Goal: Task Accomplishment & Management: Manage account settings

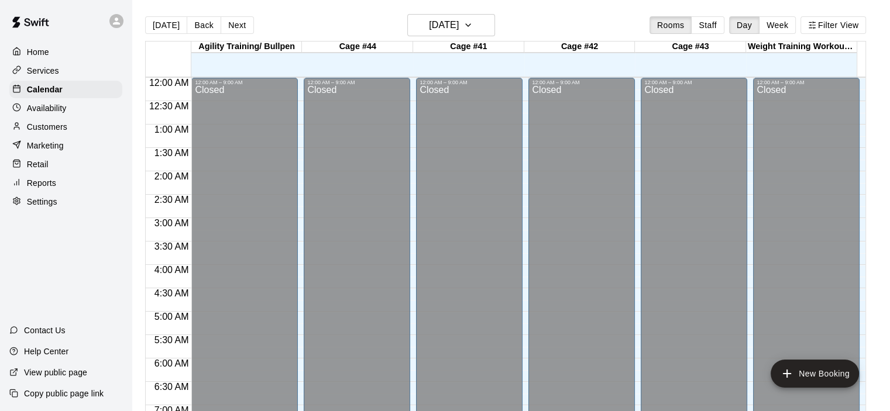
scroll to position [682, 0]
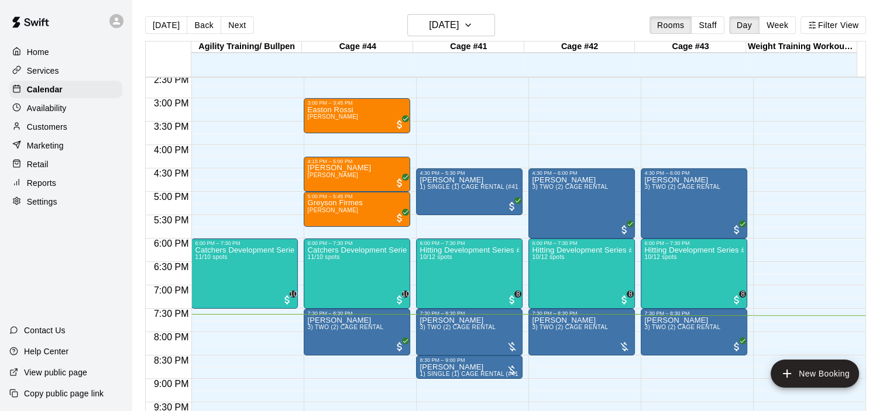
click at [52, 131] on p "Customers" at bounding box center [47, 127] width 40 height 12
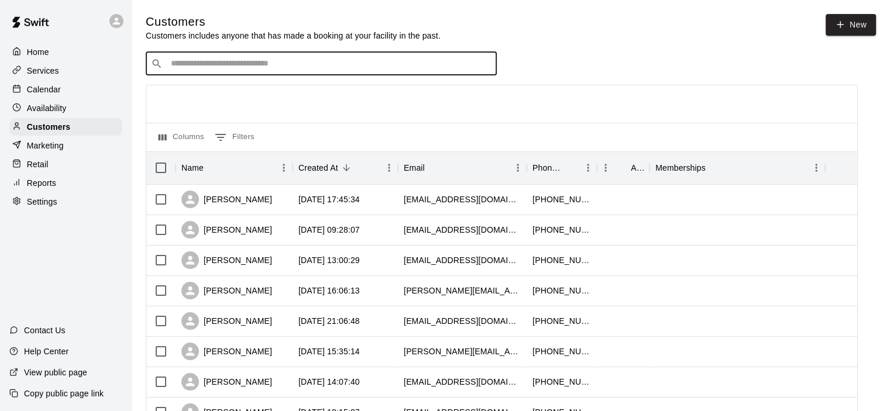
click at [259, 70] on input "Search customers by name or email" at bounding box center [329, 64] width 324 height 12
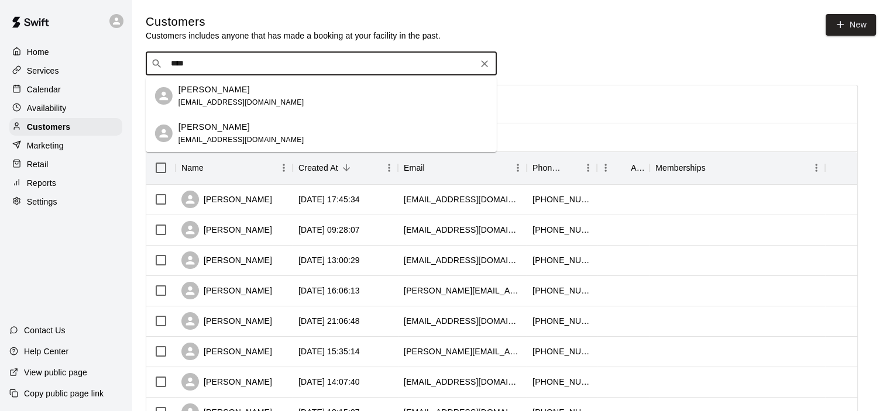
type input "****"
click at [46, 85] on div "Calendar" at bounding box center [65, 90] width 113 height 18
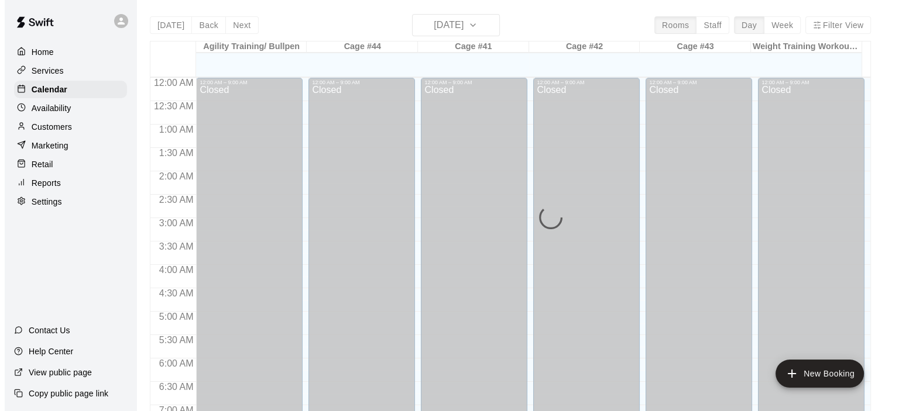
scroll to position [740, 0]
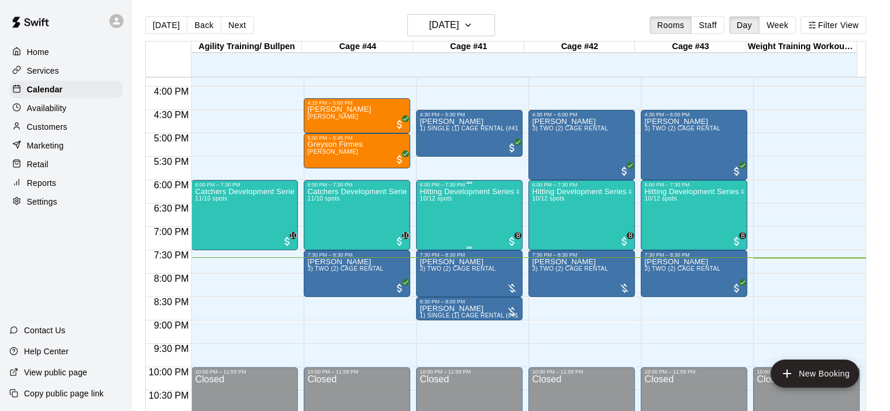
click at [498, 210] on div "Hitting Development Series #7 10/12 spots" at bounding box center [470, 393] width 100 height 411
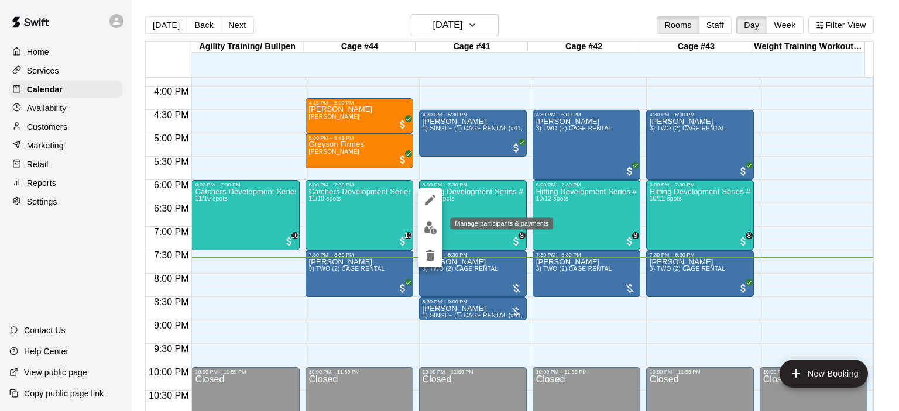
click at [428, 227] on img "edit" at bounding box center [430, 227] width 13 height 13
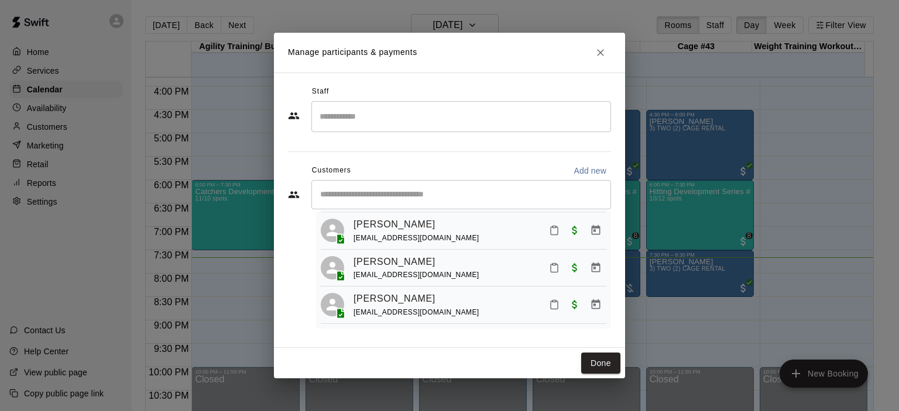
scroll to position [304, 0]
drag, startPoint x: 604, startPoint y: 53, endPoint x: 598, endPoint y: 54, distance: 6.5
click at [603, 53] on icon "Close" at bounding box center [601, 53] width 12 height 12
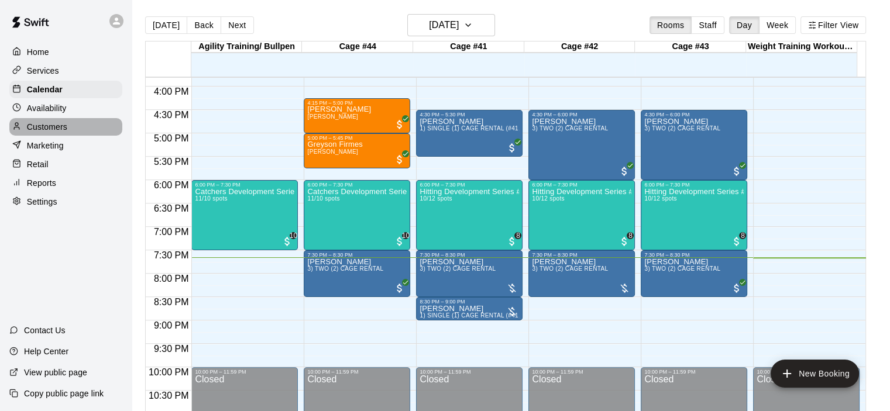
click at [60, 128] on p "Customers" at bounding box center [47, 127] width 40 height 12
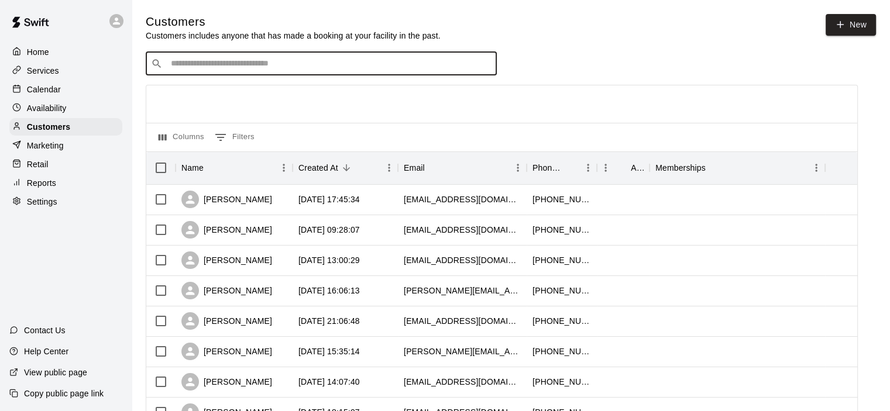
click at [220, 64] on input "Search customers by name or email" at bounding box center [329, 64] width 324 height 12
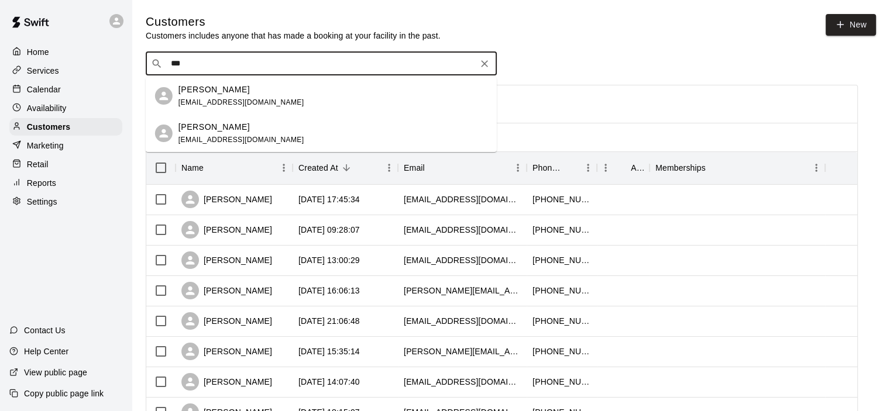
type input "****"
click at [248, 102] on span "[EMAIL_ADDRESS][DOMAIN_NAME]" at bounding box center [242, 102] width 126 height 8
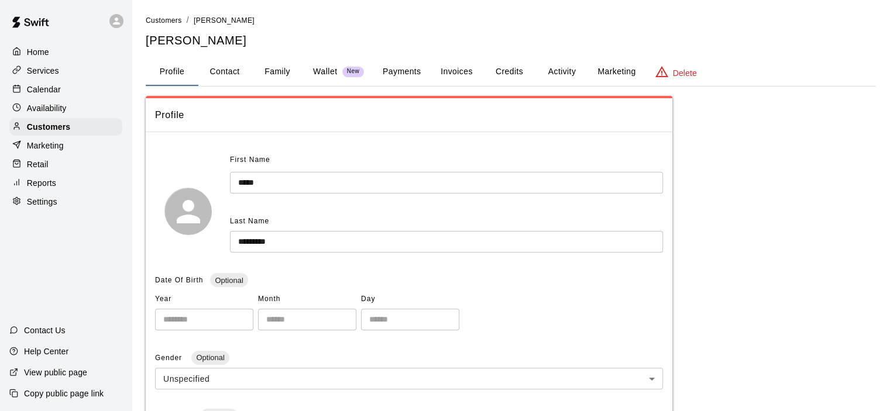
click at [410, 70] on button "Payments" at bounding box center [401, 72] width 57 height 28
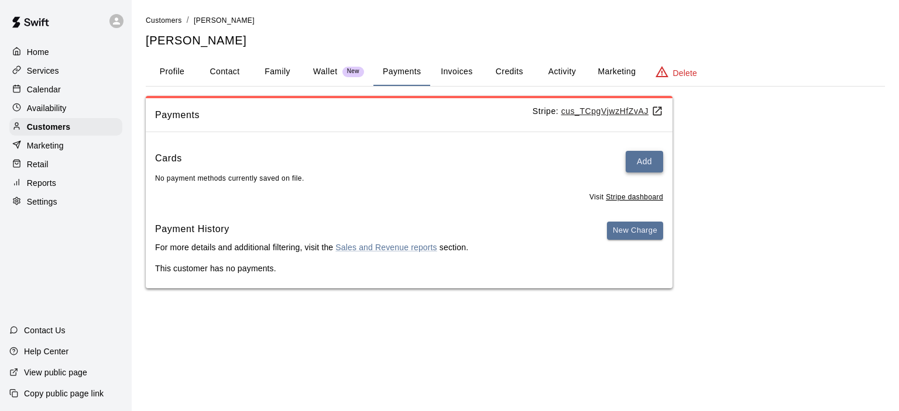
click at [641, 162] on button "Add" at bounding box center [644, 162] width 37 height 22
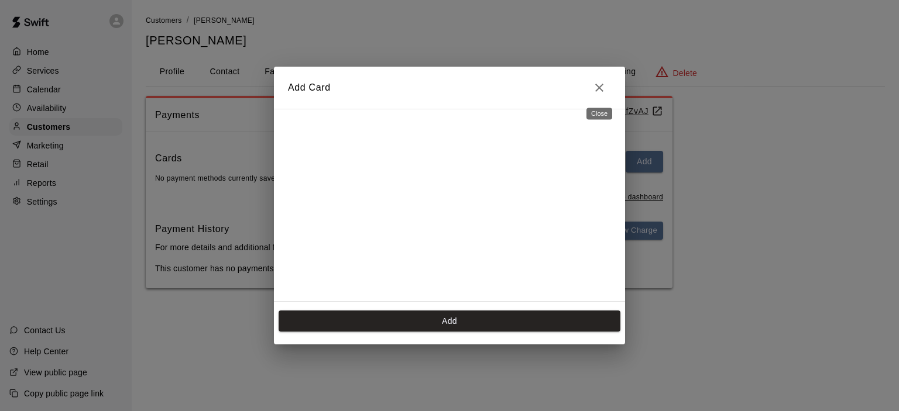
click at [597, 86] on icon "Close" at bounding box center [599, 88] width 14 height 14
